Goal: Information Seeking & Learning: Learn about a topic

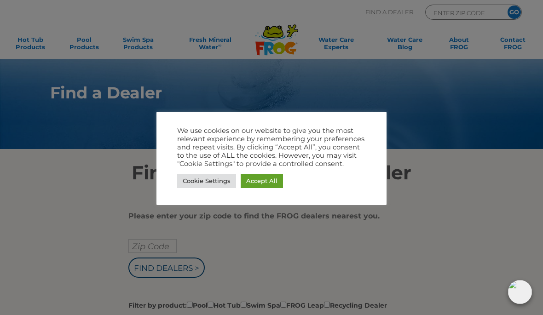
click at [464, 214] on div at bounding box center [271, 157] width 543 height 315
click at [210, 186] on link "Cookie Settings" at bounding box center [206, 181] width 59 height 14
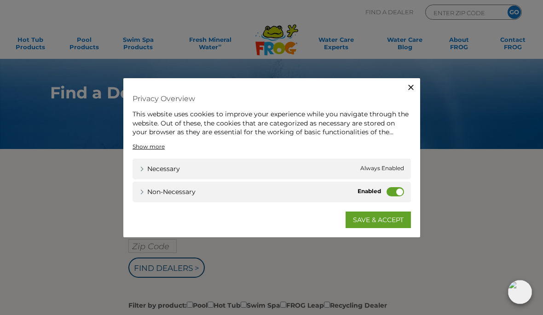
click at [375, 226] on link "SAVE & ACCEPT" at bounding box center [378, 219] width 65 height 17
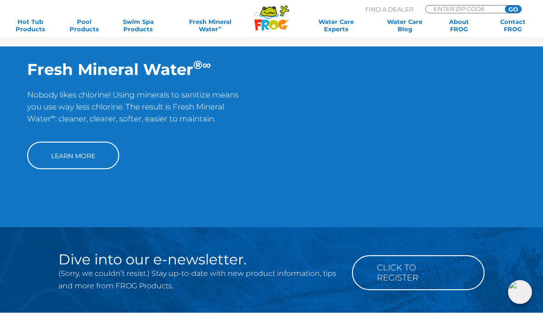
scroll to position [652, 0]
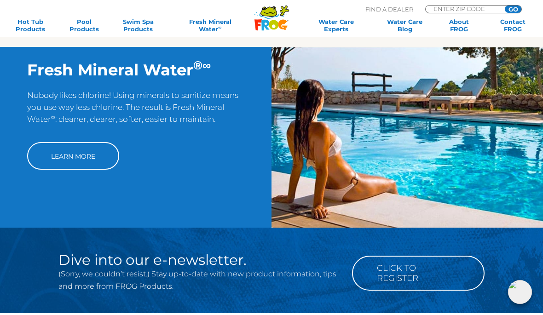
click at [105, 170] on link "Learn More" at bounding box center [73, 156] width 92 height 28
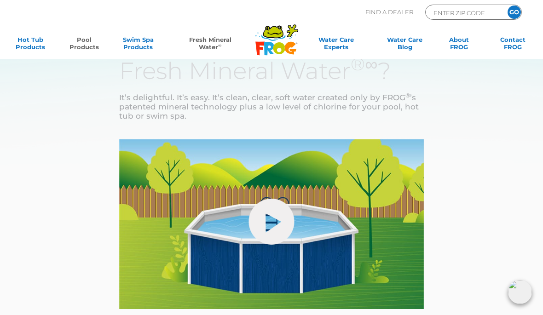
click at [89, 40] on link "Pool Products" at bounding box center [84, 45] width 42 height 18
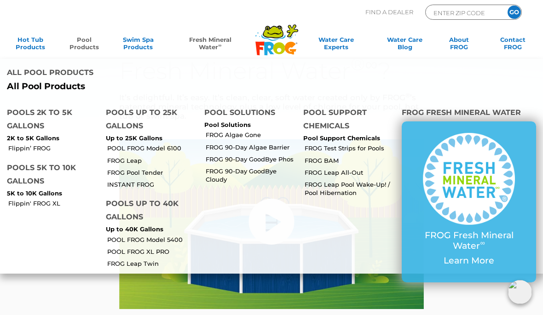
click at [165, 236] on link "POOL FROG Model 5400" at bounding box center [152, 240] width 91 height 8
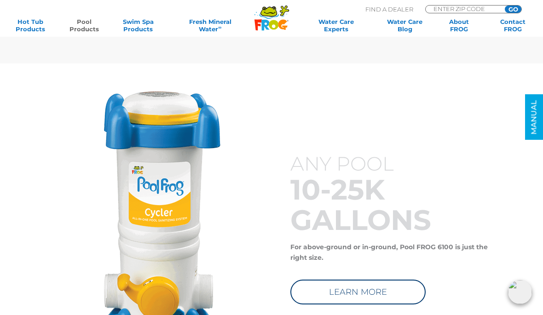
scroll to position [3002, 0]
